Goal: Ask a question

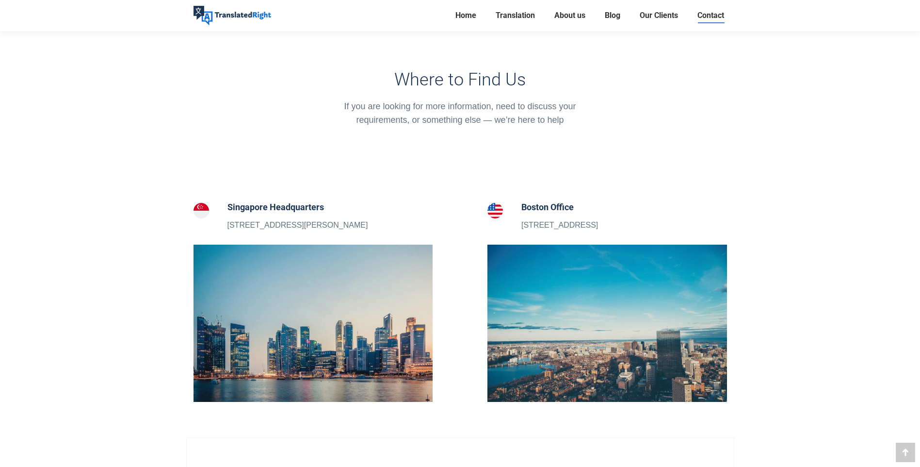
scroll to position [198, 0]
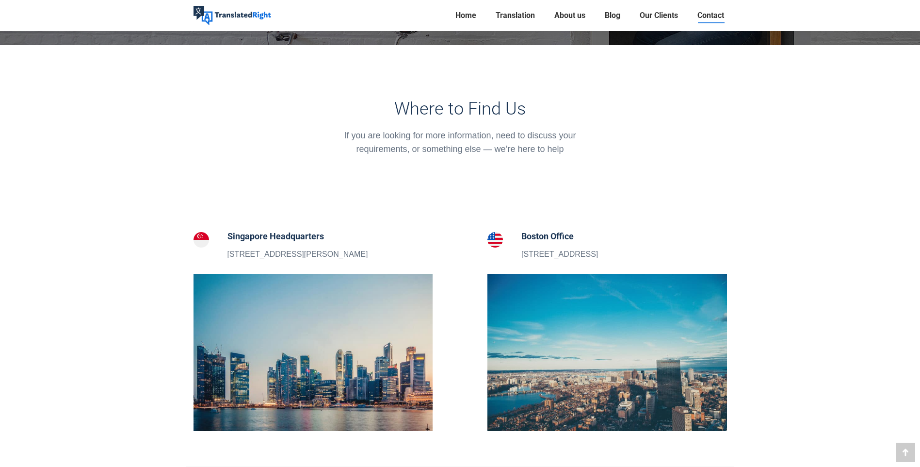
click at [292, 231] on h5 "Singapore Headquarters" at bounding box center [298, 236] width 141 height 14
click at [206, 239] on img at bounding box center [202, 240] width 16 height 16
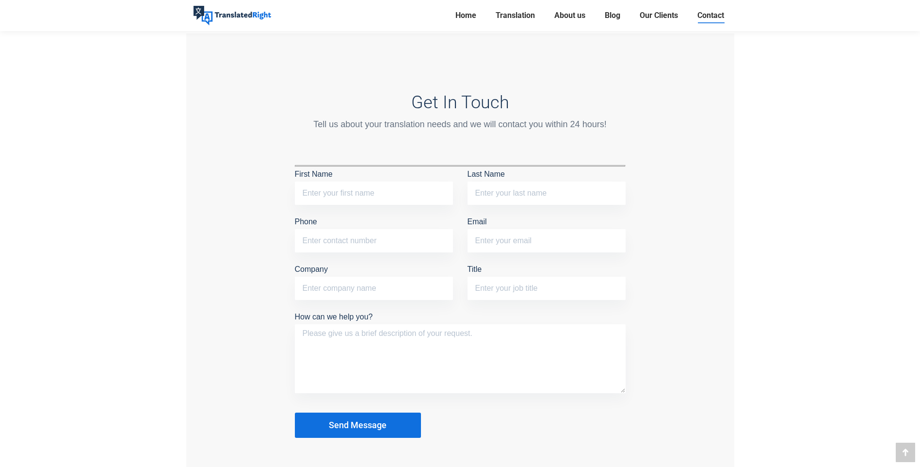
scroll to position [784, 0]
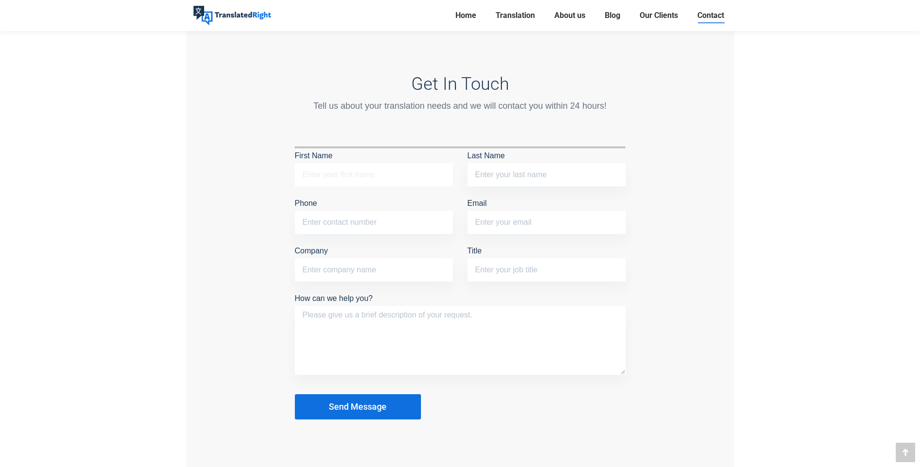
click at [323, 175] on input "First Name" at bounding box center [374, 174] width 158 height 23
type input "LAY [PERSON_NAME]"
type input "SOH"
type input "088693560"
type input "[PERSON_NAME][EMAIL_ADDRESS][PERSON_NAME][DOMAIN_NAME]"
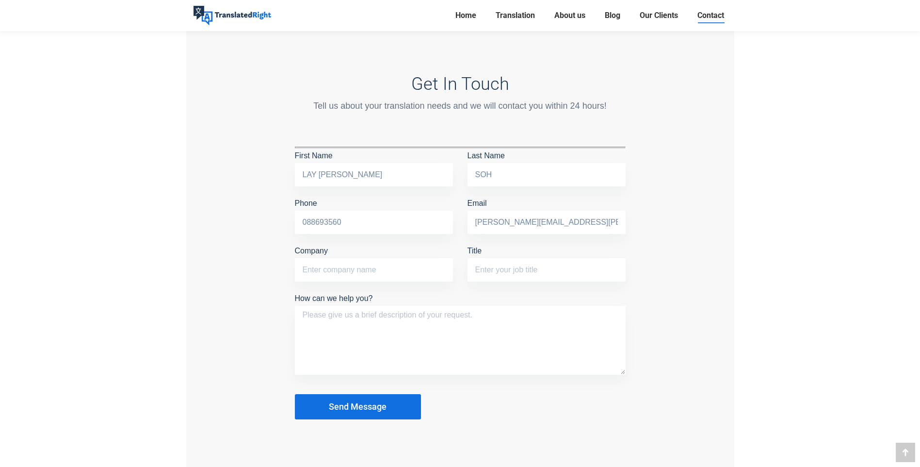
type input "[PERSON_NAME] METERING PTE LTD"
drag, startPoint x: 347, startPoint y: 221, endPoint x: 273, endPoint y: 222, distance: 74.7
click at [273, 222] on div "Get In Touch Tell us about your translation needs and we will contact you withi…" at bounding box center [460, 246] width 548 height 462
type input "83565556"
click at [477, 325] on textarea "How can we help you?" at bounding box center [460, 340] width 331 height 69
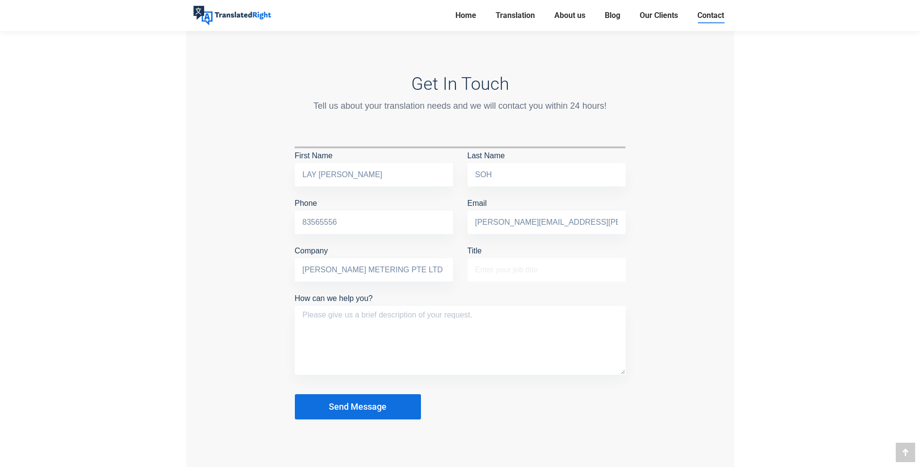
click at [505, 271] on input "Title" at bounding box center [547, 269] width 158 height 23
type input "Office Admin"
click at [383, 332] on textarea "How can we help you?" at bounding box center [460, 340] width 331 height 69
click at [315, 332] on textarea "We need translation service cost and how long you will take to do the German to…" at bounding box center [460, 340] width 331 height 69
click at [617, 316] on textarea "We need translation service cost and how long you will take to do the German to…" at bounding box center [460, 340] width 331 height 69
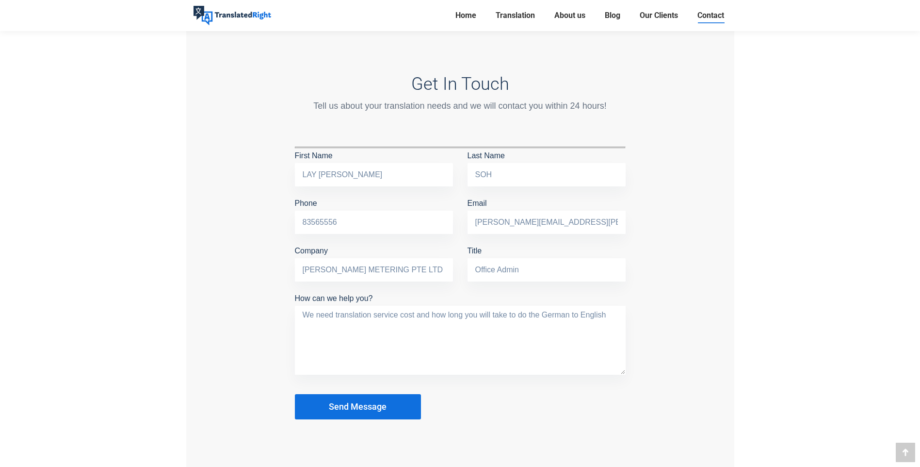
click at [304, 312] on textarea "We need translation service cost and how long you will take to do the German to…" at bounding box center [460, 340] width 331 height 69
click at [612, 312] on textarea "We need translation service cost and how long you will take to do the German to…" at bounding box center [460, 340] width 331 height 69
drag, startPoint x: 335, startPoint y: 310, endPoint x: 396, endPoint y: 314, distance: 61.3
click at [396, 314] on textarea "We need translation service cost and how long you will take to do the German to…" at bounding box center [460, 340] width 331 height 69
click at [565, 312] on textarea "We need cost and how long you will take to do the German to English" at bounding box center [460, 340] width 331 height 69
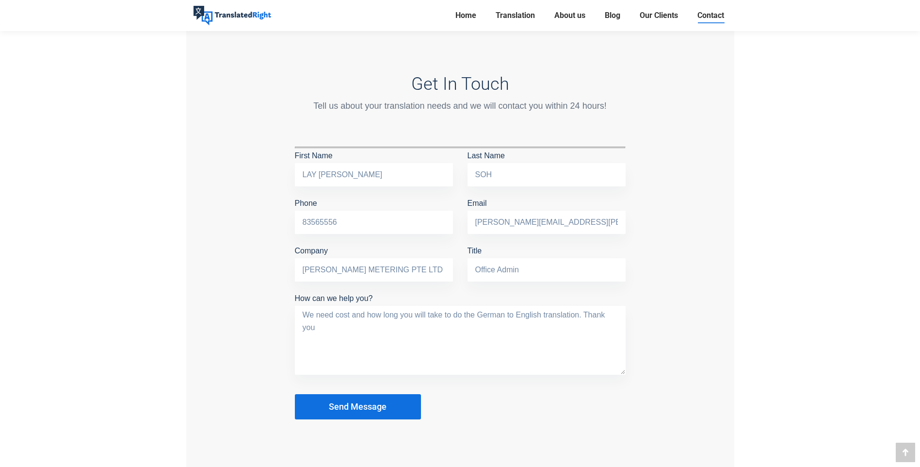
type textarea "We need cost and how long you will take to do the German to English translation…"
click at [395, 409] on button "Send Message" at bounding box center [358, 406] width 126 height 25
click at [366, 403] on span "Send Message" at bounding box center [358, 407] width 58 height 10
click at [717, 16] on span "Contact" at bounding box center [711, 16] width 27 height 10
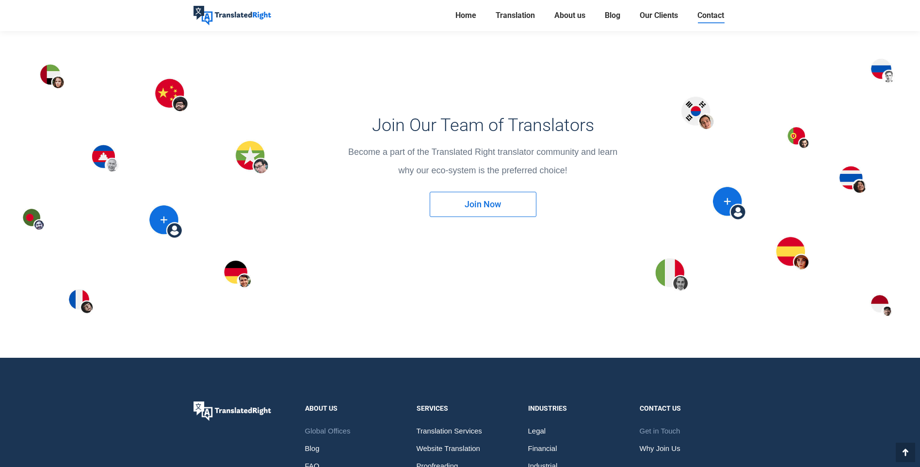
scroll to position [1427, 0]
